Goal: Information Seeking & Learning: Learn about a topic

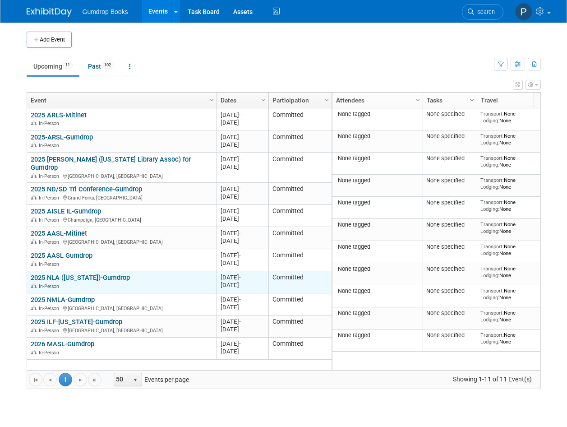
click at [139, 282] on div "In-Person" at bounding box center [122, 286] width 182 height 8
click at [52, 273] on link "2025 NLA ([US_STATE])-Gumdrop" at bounding box center [80, 277] width 99 height 8
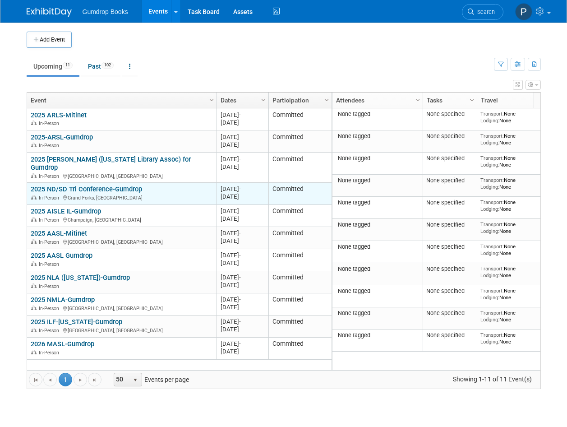
click at [82, 185] on link "2025 ND/SD Tri Conference-Gumdrop" at bounding box center [86, 189] width 111 height 8
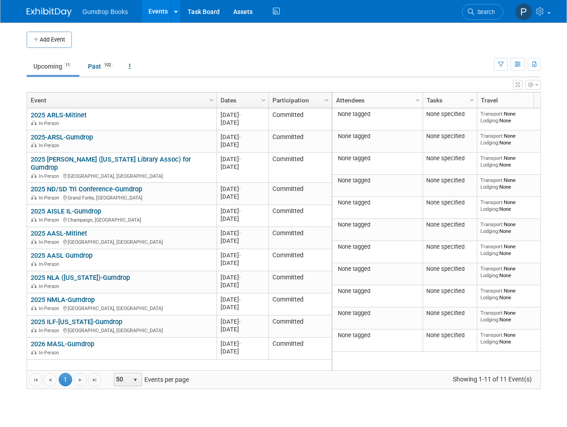
click at [268, 57] on ul "Upcoming 11 Past 102 All Events 113 Past and Upcoming Grouped Annually Events g…" at bounding box center [260, 67] width 467 height 20
